Goal: Task Accomplishment & Management: Use online tool/utility

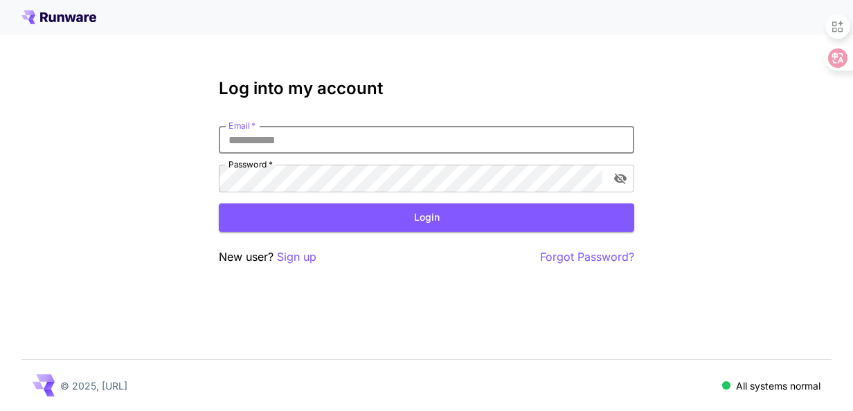
click at [370, 138] on input "Email   *" at bounding box center [426, 140] width 415 height 28
type input "**********"
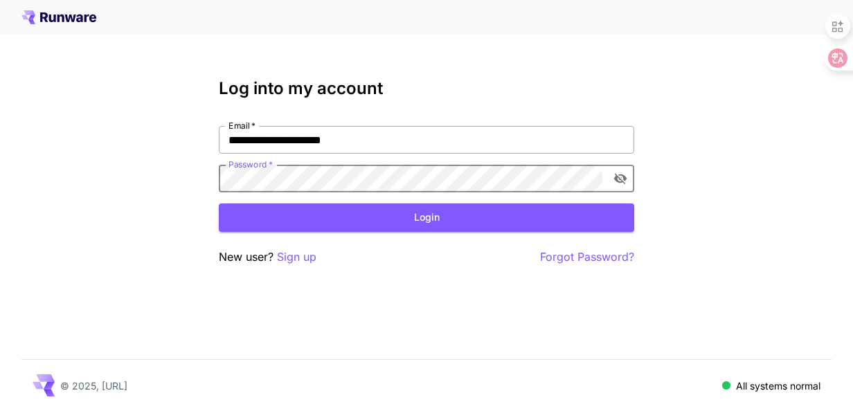
click button "Login" at bounding box center [426, 218] width 415 height 28
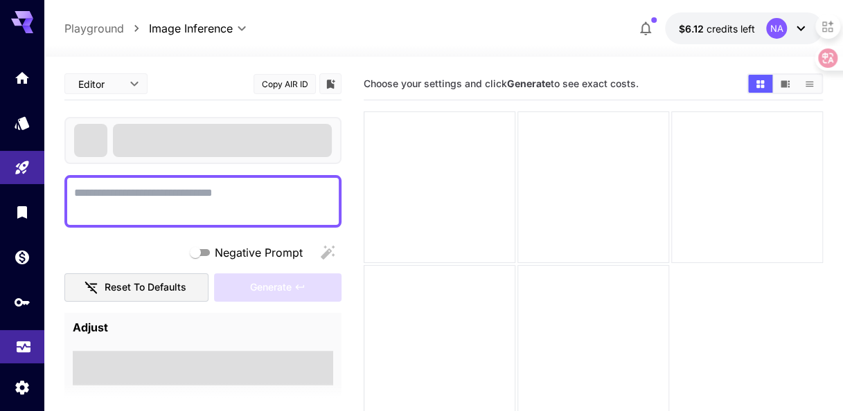
click at [33, 346] on link at bounding box center [22, 347] width 44 height 34
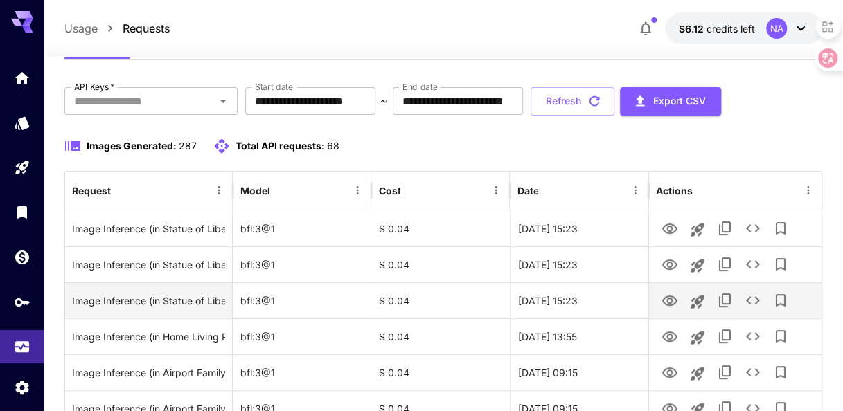
scroll to position [48, 0]
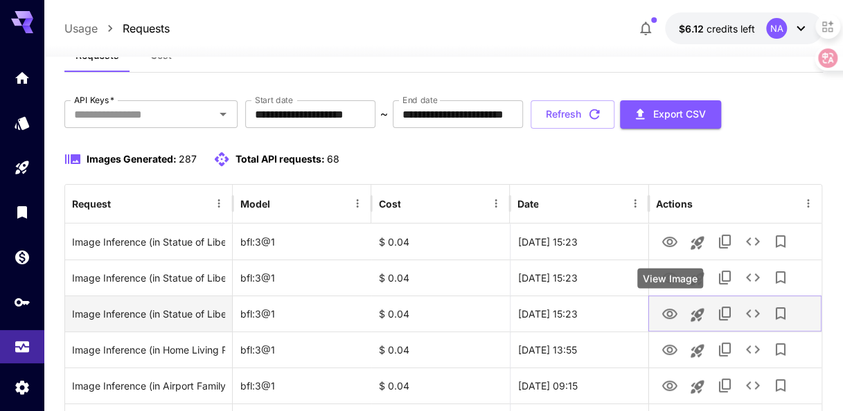
click at [669, 312] on icon "View Image" at bounding box center [669, 314] width 15 height 10
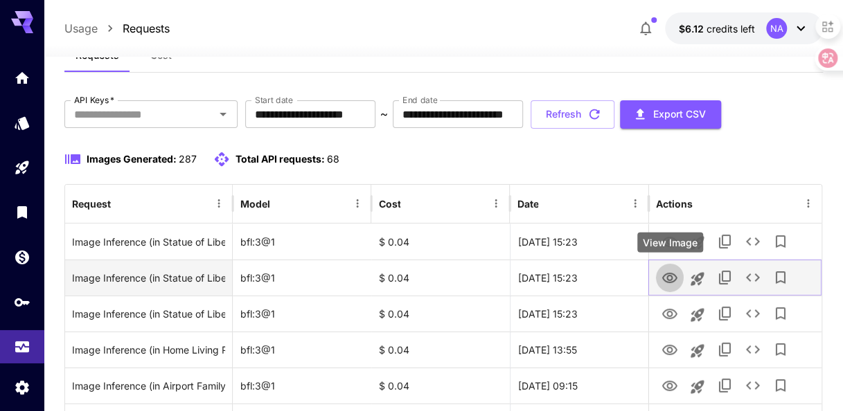
click at [667, 282] on icon "View Image" at bounding box center [669, 278] width 15 height 10
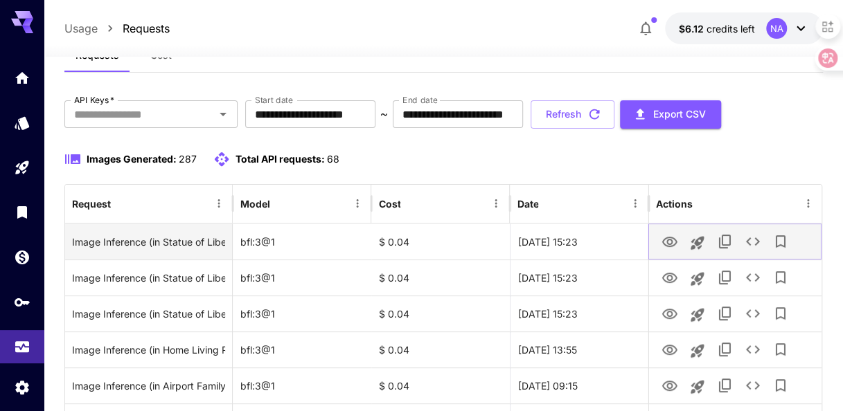
click at [669, 240] on icon "View Image" at bounding box center [669, 242] width 17 height 17
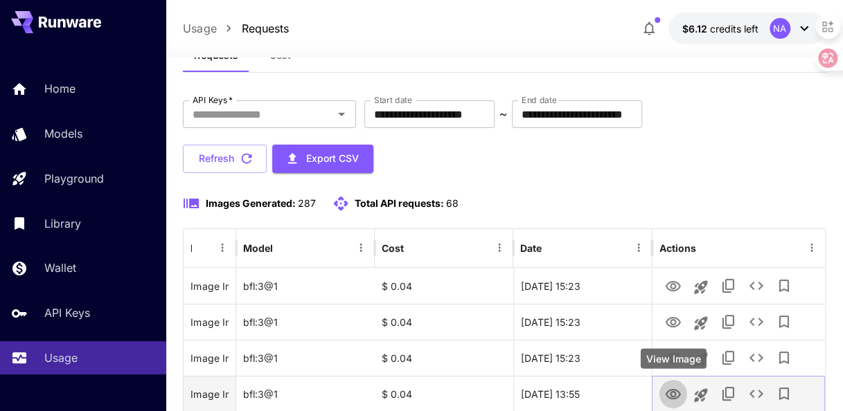
click at [679, 390] on icon "View Image" at bounding box center [673, 394] width 17 height 17
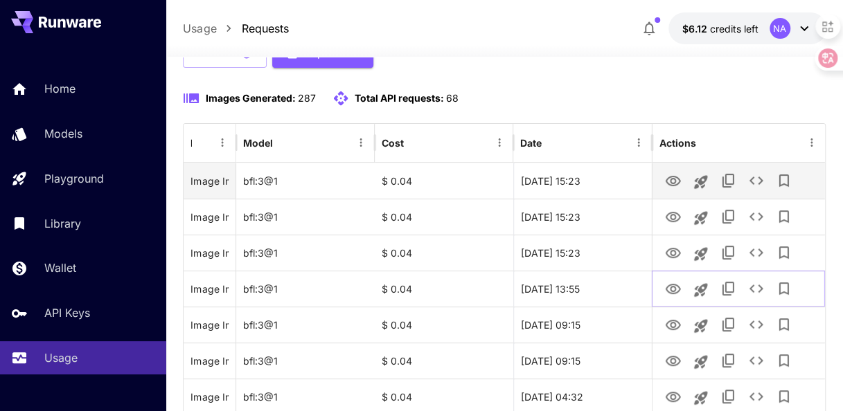
scroll to position [159, 0]
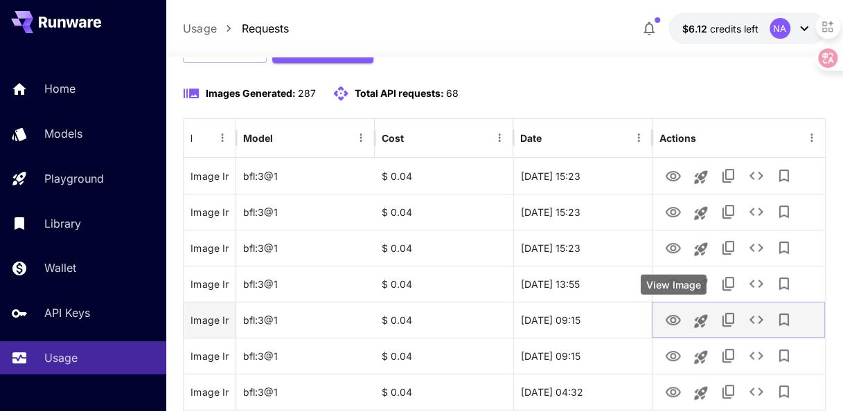
click at [673, 319] on icon "View Image" at bounding box center [673, 320] width 17 height 17
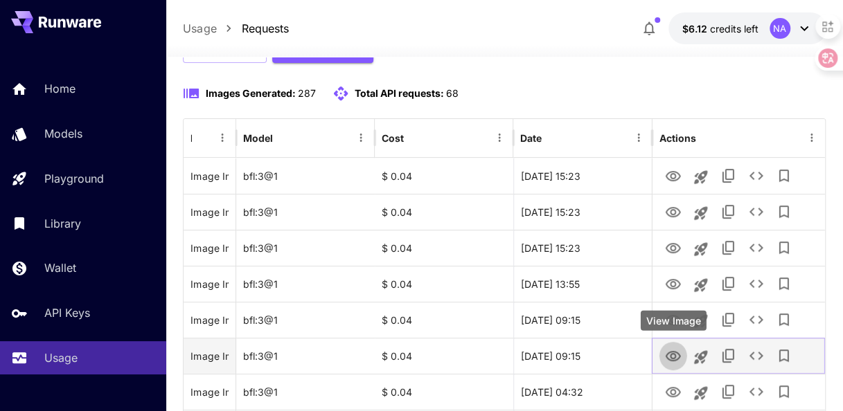
click at [677, 352] on icon "View Image" at bounding box center [672, 356] width 15 height 10
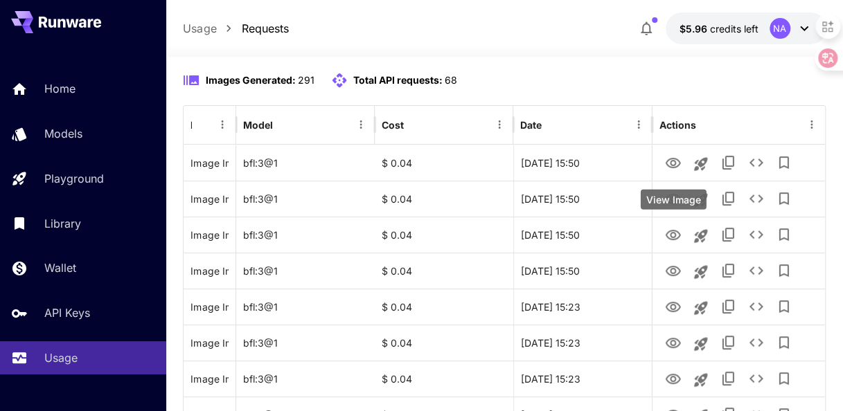
scroll to position [176, 0]
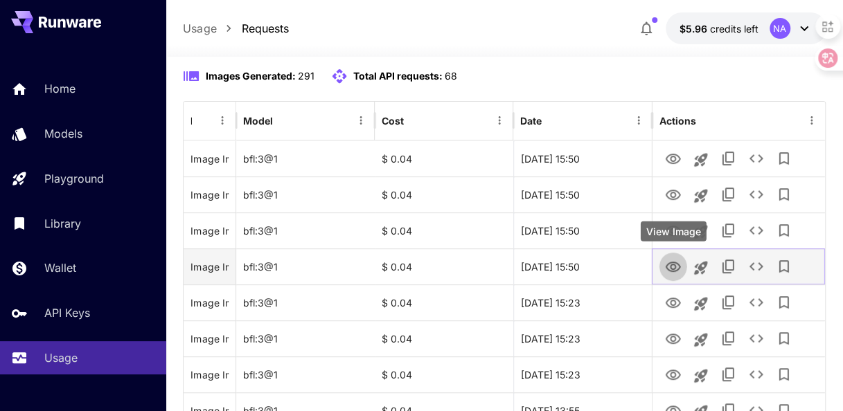
click at [677, 260] on icon "View Image" at bounding box center [673, 267] width 17 height 17
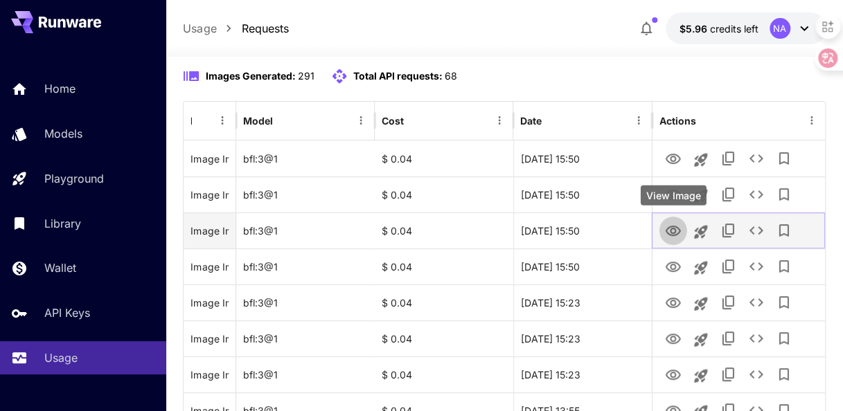
click at [672, 227] on icon "View Image" at bounding box center [672, 231] width 15 height 10
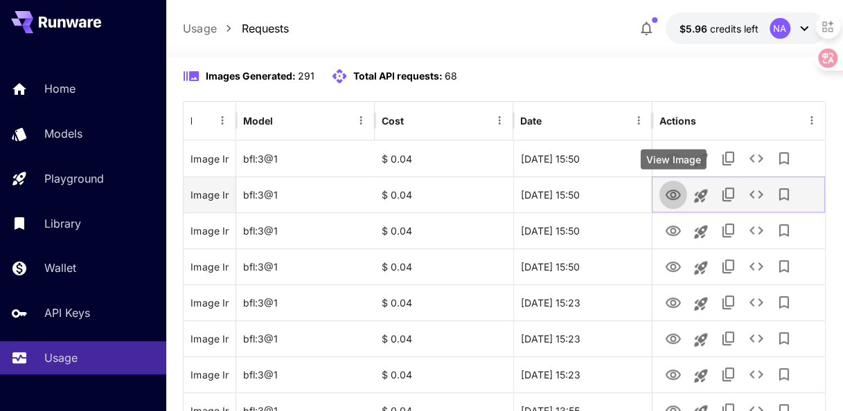
click at [665, 190] on icon "View Image" at bounding box center [673, 195] width 17 height 17
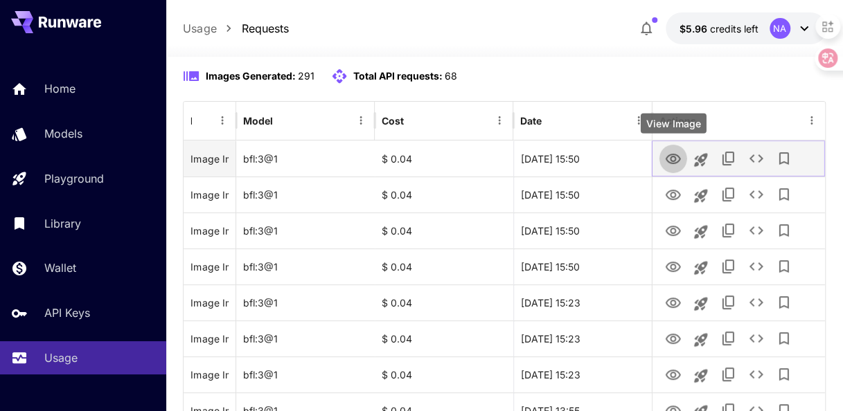
click at [669, 156] on icon "View Image" at bounding box center [672, 159] width 15 height 10
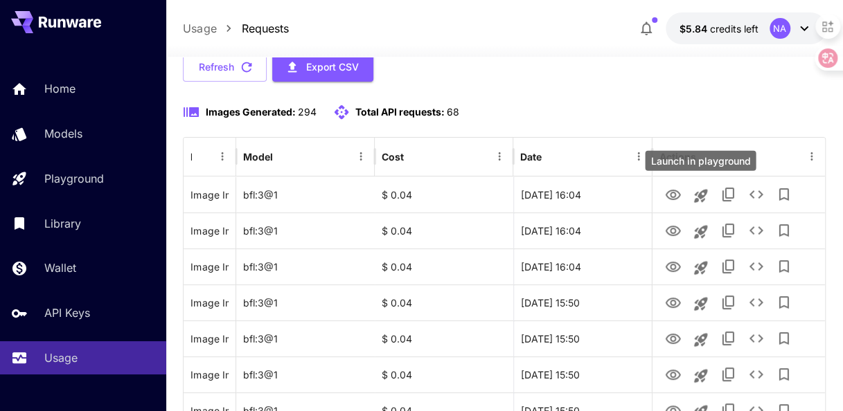
scroll to position [147, 0]
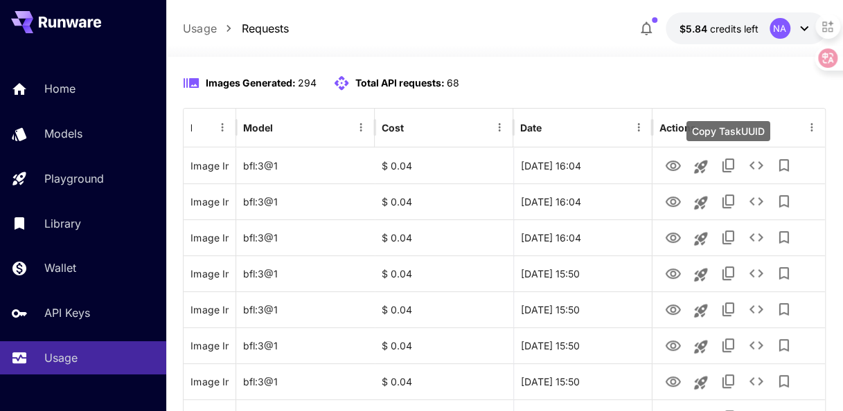
scroll to position [170, 0]
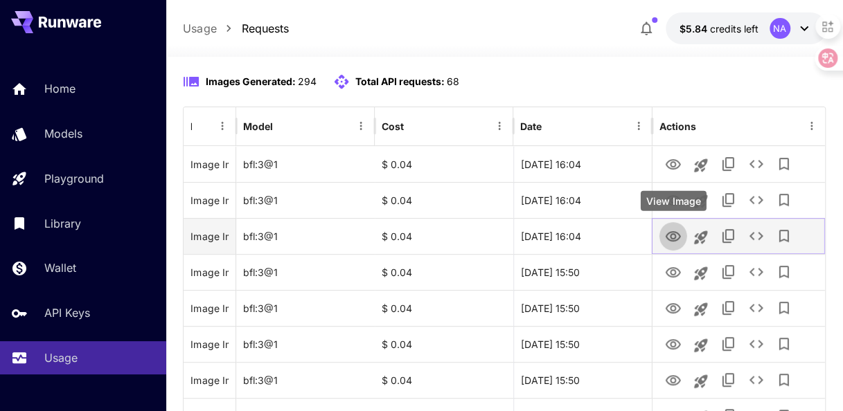
click at [670, 237] on icon "View Image" at bounding box center [672, 236] width 15 height 10
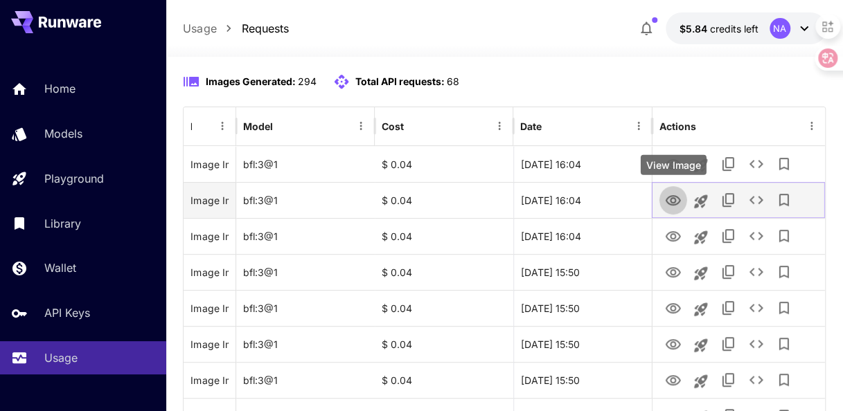
click at [676, 195] on icon "View Image" at bounding box center [672, 200] width 15 height 10
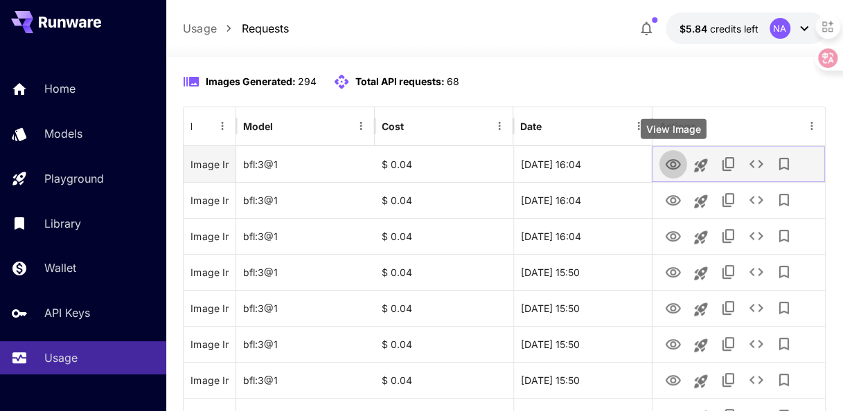
click at [667, 166] on icon "View Image" at bounding box center [672, 164] width 15 height 10
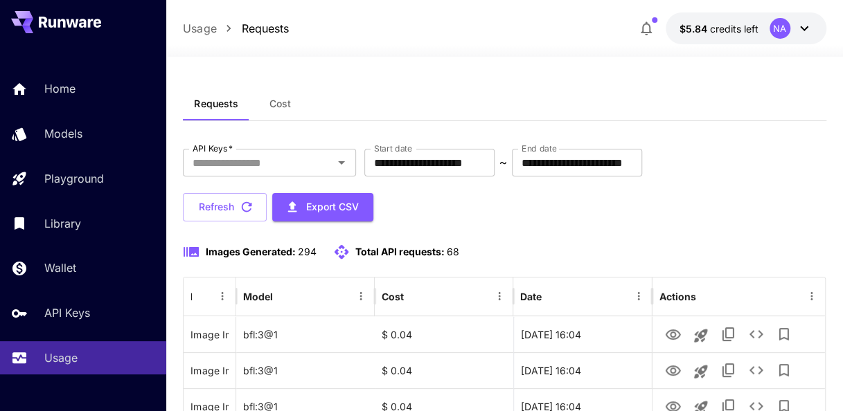
scroll to position [170, 0]
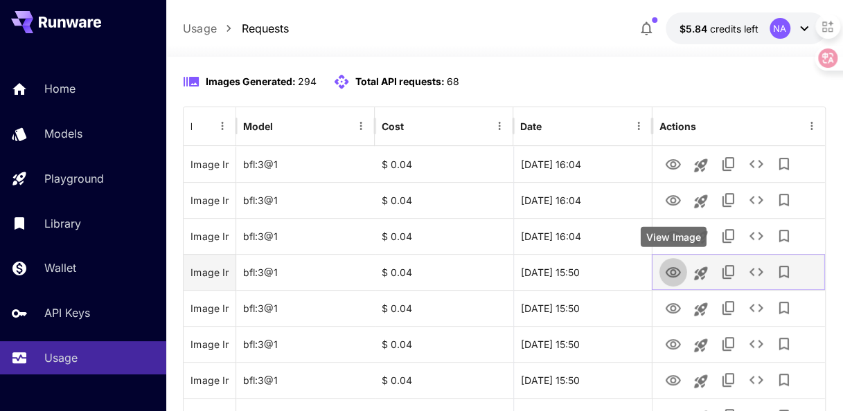
click at [669, 268] on icon "View Image" at bounding box center [672, 272] width 15 height 10
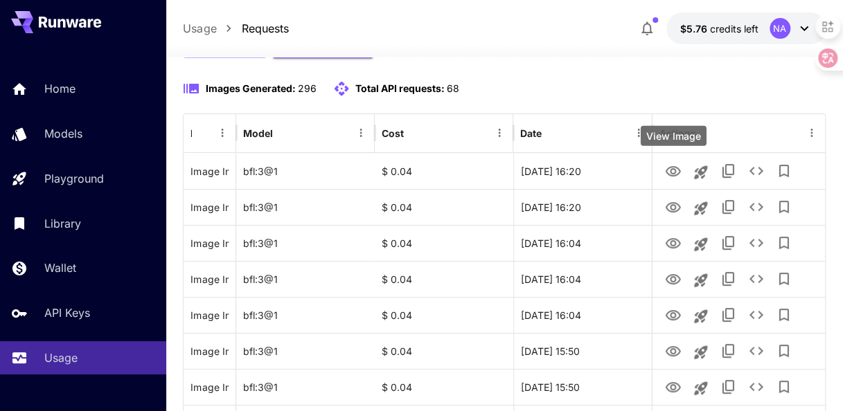
scroll to position [164, 0]
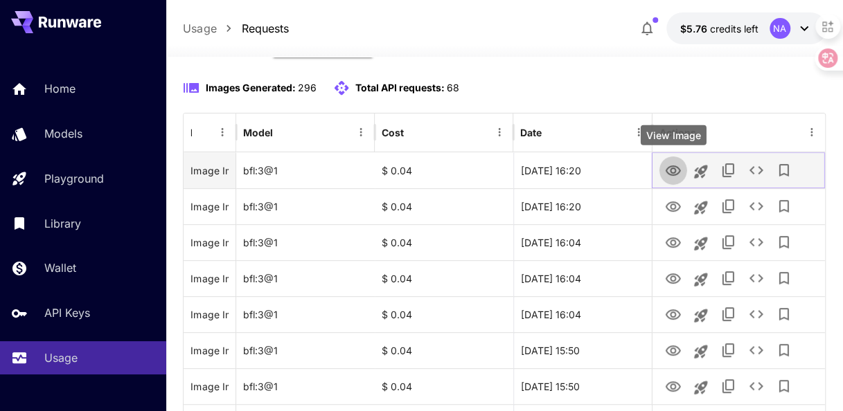
click at [674, 163] on icon "View Image" at bounding box center [673, 171] width 17 height 17
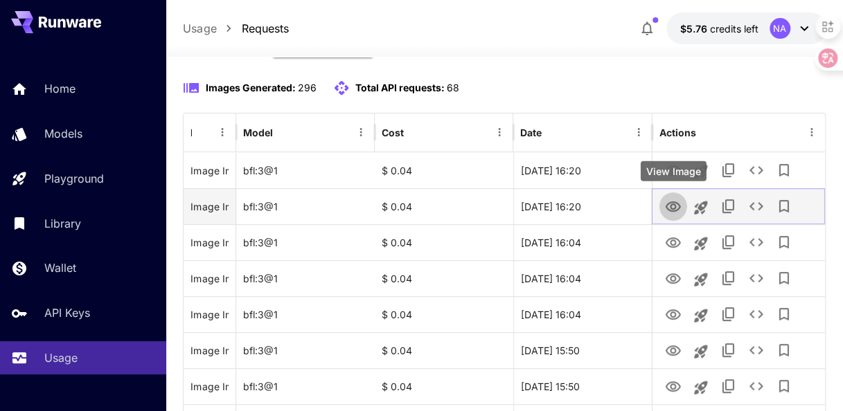
click at [670, 207] on icon "View Image" at bounding box center [672, 206] width 15 height 10
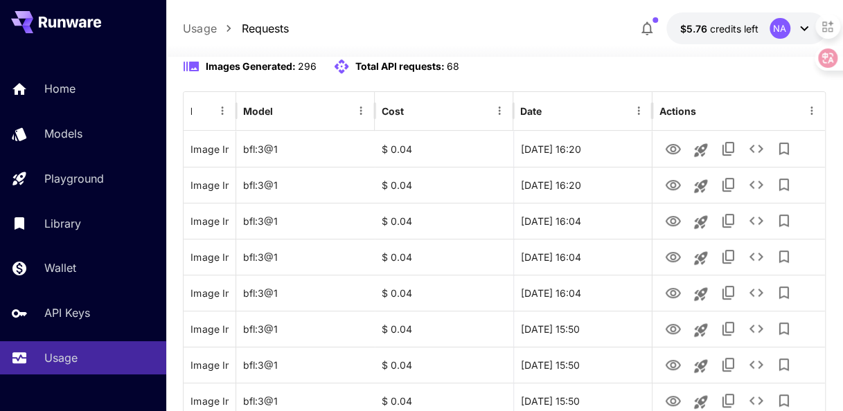
scroll to position [185, 0]
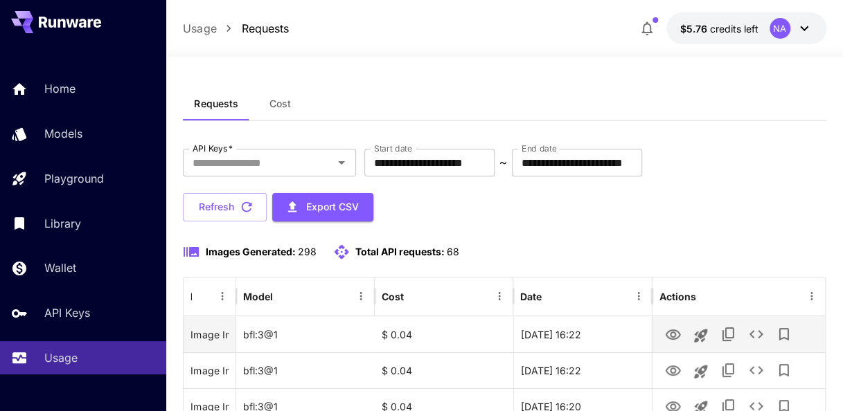
scroll to position [185, 0]
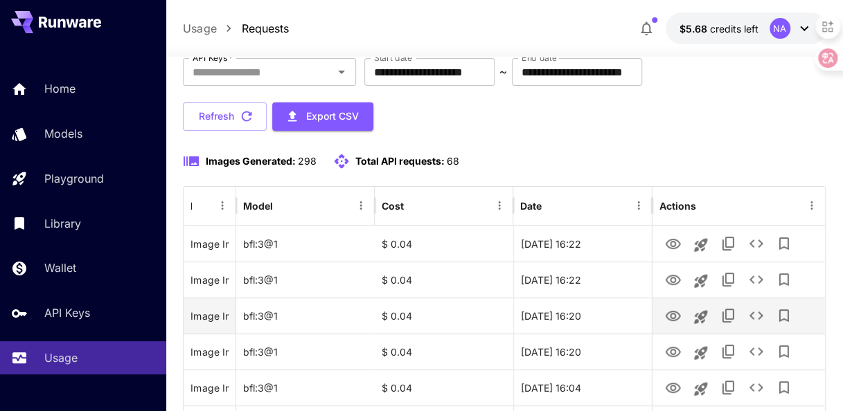
scroll to position [102, 0]
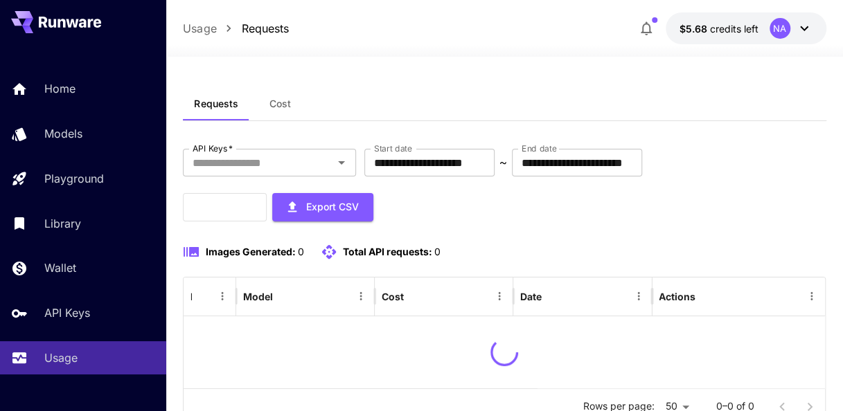
scroll to position [55, 0]
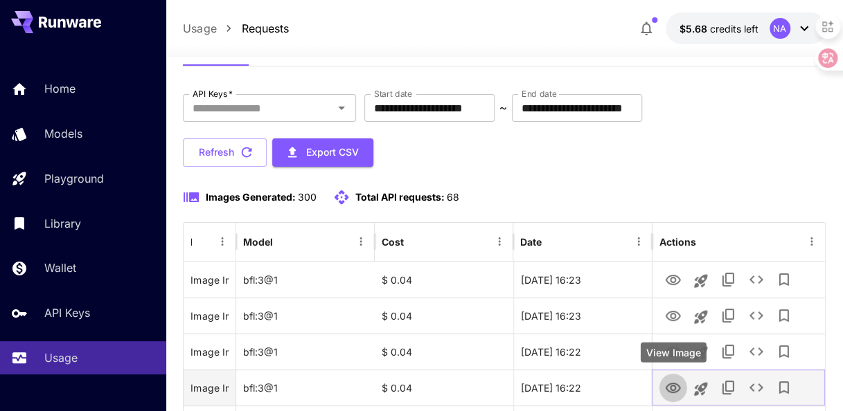
click at [678, 382] on icon "View Image" at bounding box center [673, 388] width 17 height 17
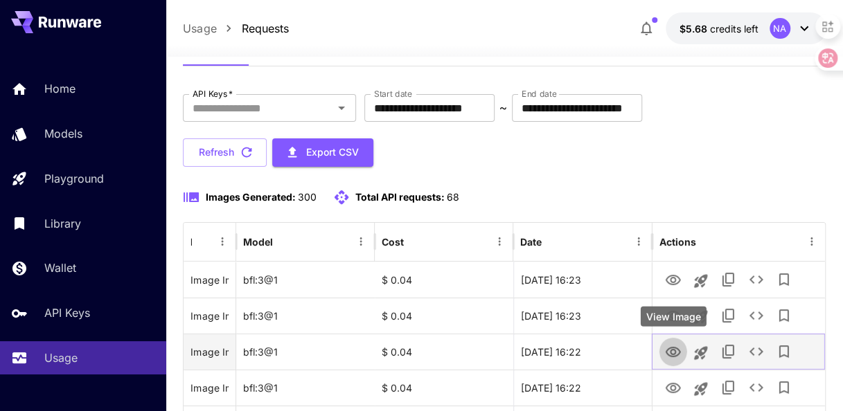
click at [674, 350] on icon "View Image" at bounding box center [672, 352] width 15 height 10
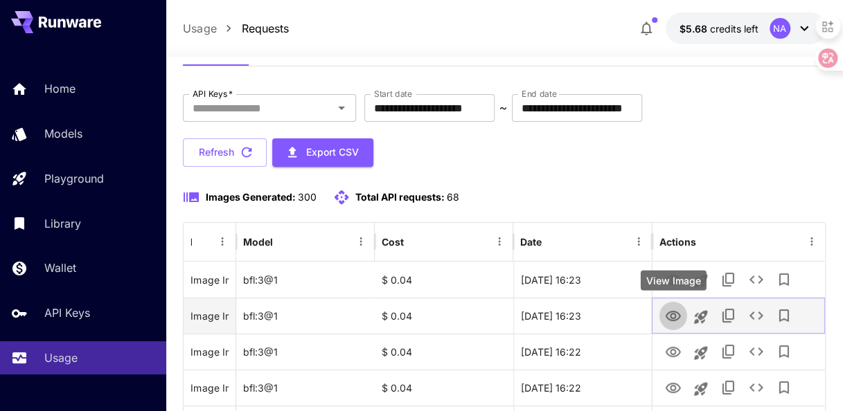
click at [672, 318] on icon "View Image" at bounding box center [672, 316] width 15 height 10
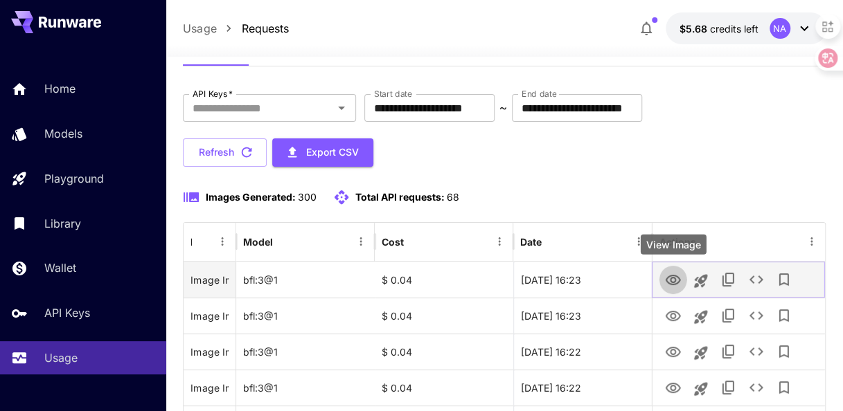
click at [672, 281] on icon "View Image" at bounding box center [672, 280] width 15 height 10
